Goal: Task Accomplishment & Management: Use online tool/utility

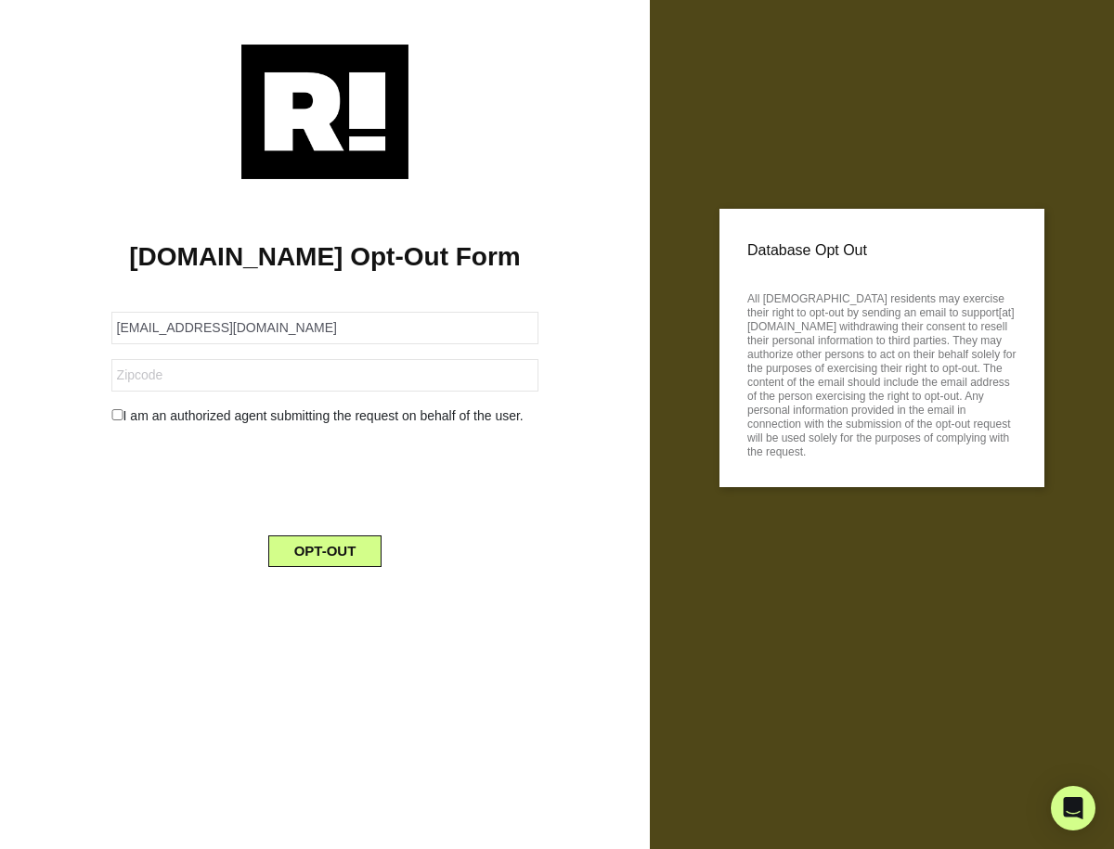
type input "[EMAIL_ADDRESS][DOMAIN_NAME]"
click at [318, 548] on button "OPT-OUT" at bounding box center [325, 552] width 114 height 32
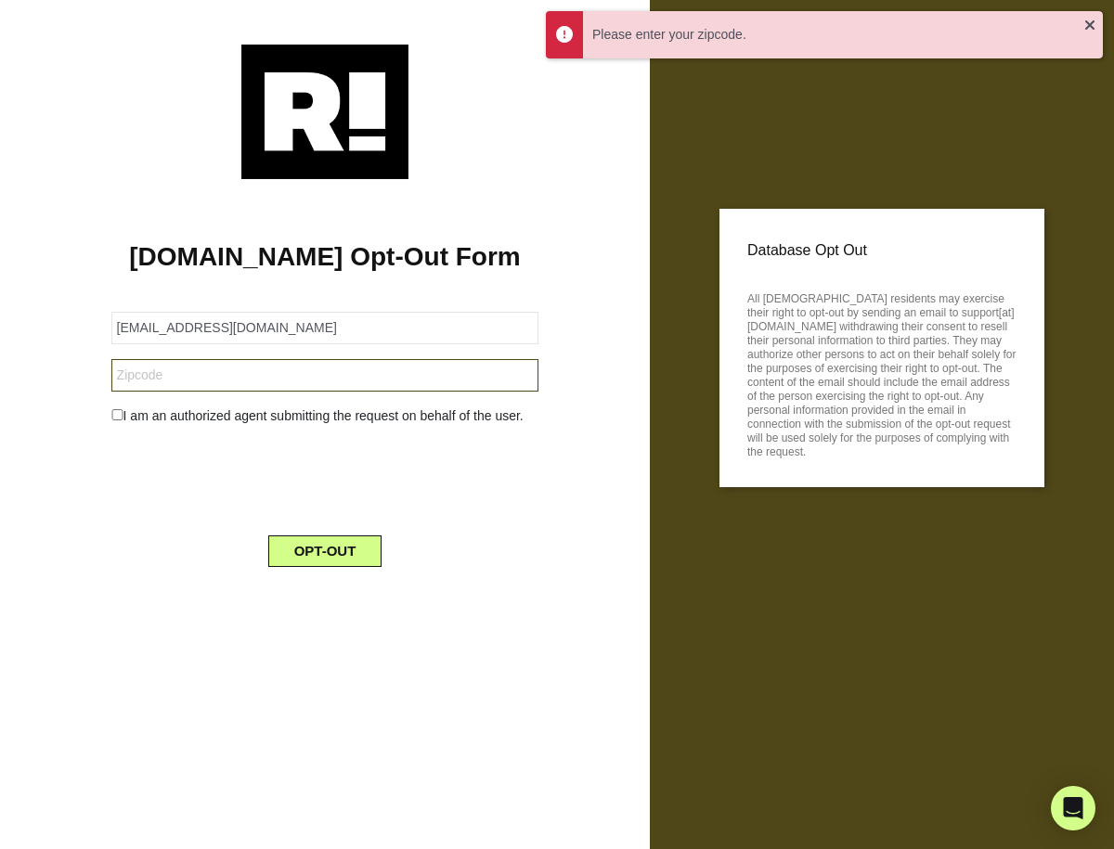
click at [142, 380] on input "text" at bounding box center [325, 375] width 428 height 32
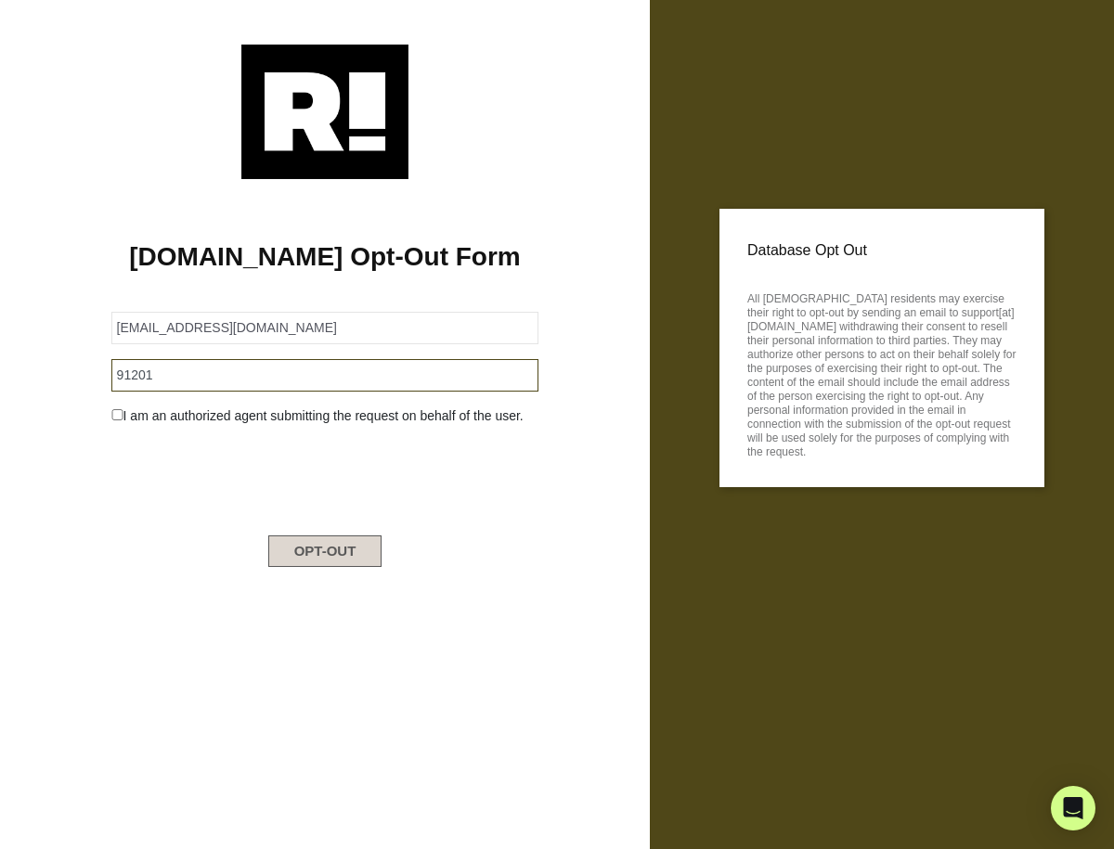
type input "91201"
click at [331, 550] on button "OPT-OUT" at bounding box center [325, 552] width 114 height 32
